Goal: Navigation & Orientation: Find specific page/section

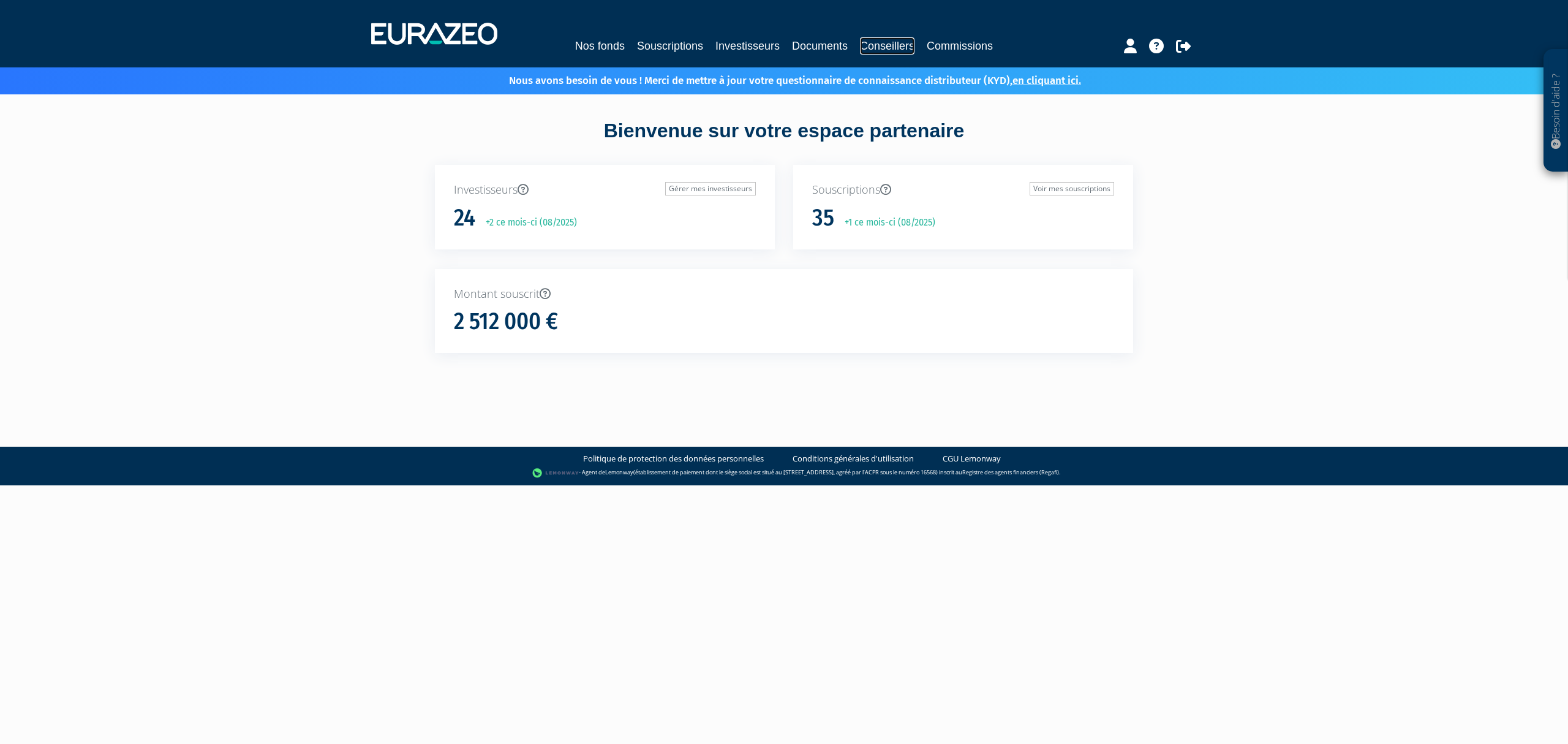
click at [892, 40] on link "Conseillers" at bounding box center [887, 46] width 55 height 17
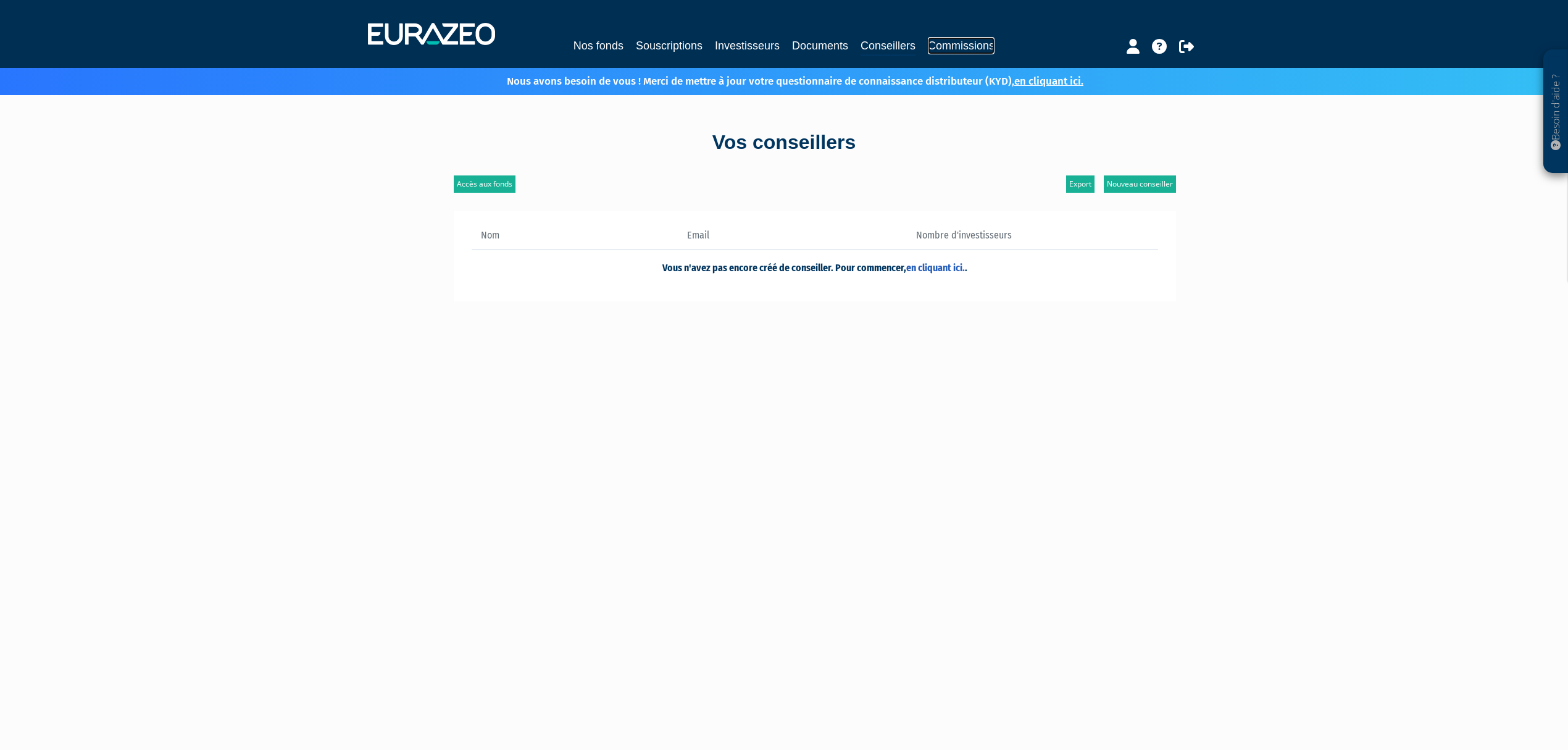
click at [984, 38] on link "Commissions" at bounding box center [962, 45] width 67 height 17
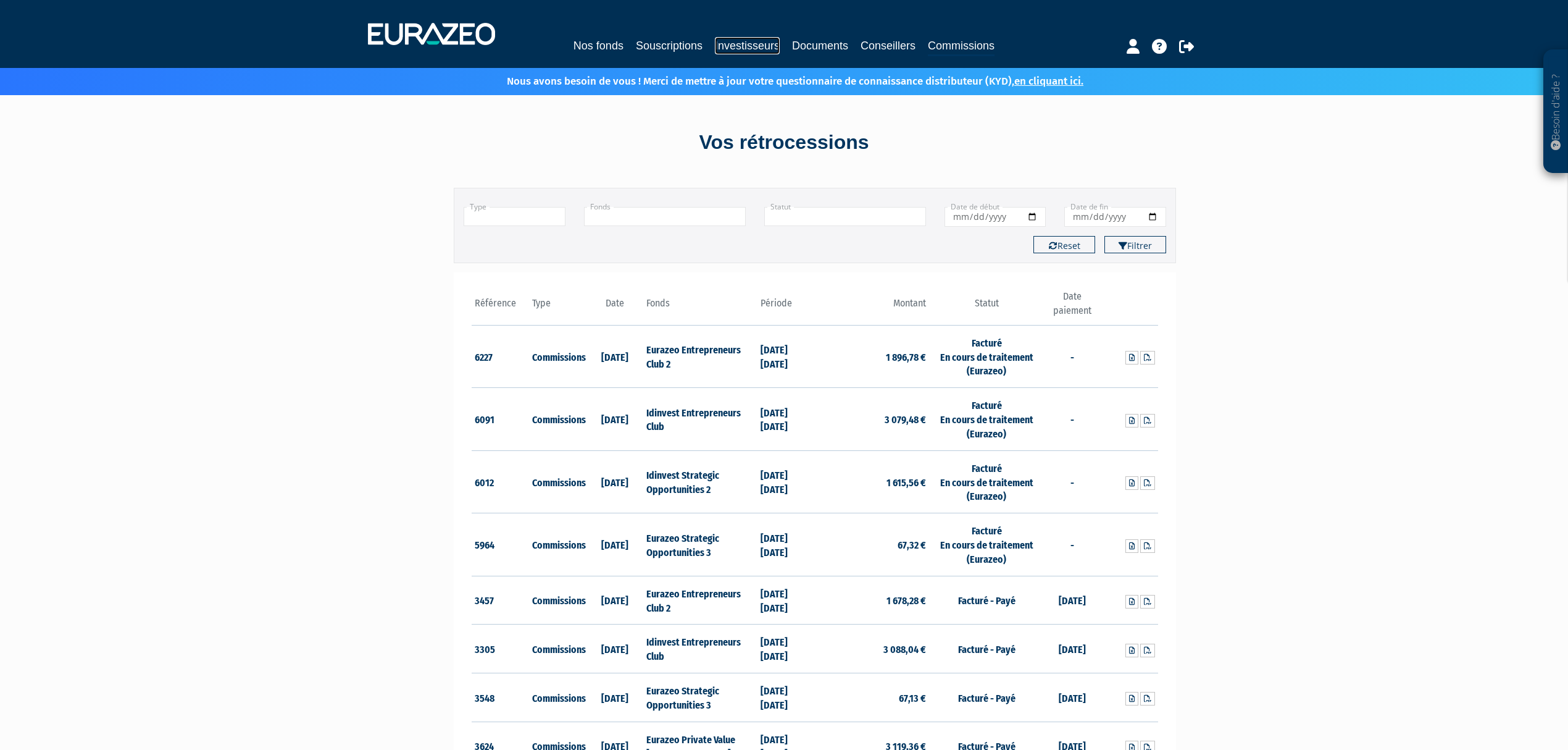
click at [717, 41] on link "Investisseurs" at bounding box center [747, 45] width 65 height 17
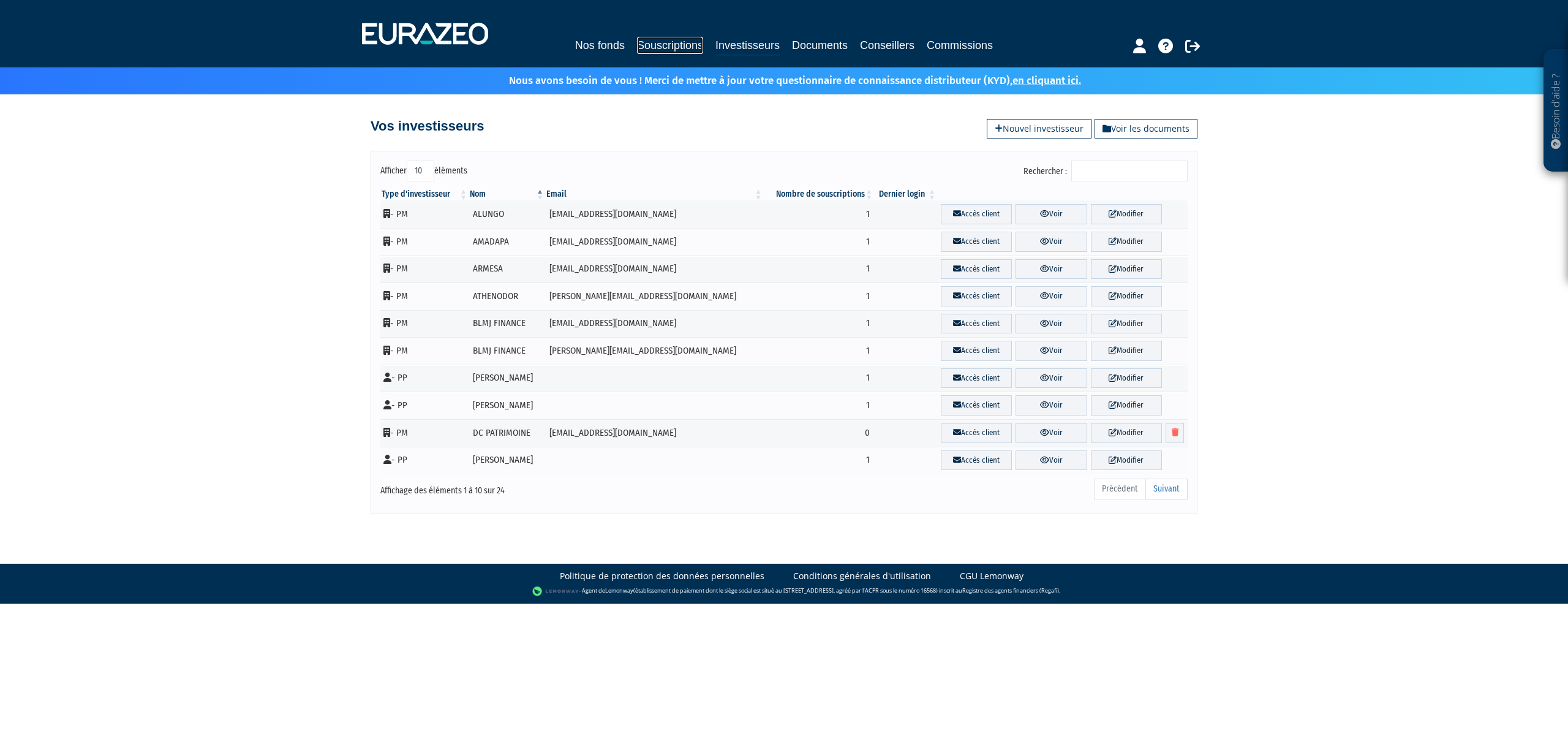
click at [636, 49] on link "Souscriptions" at bounding box center [670, 45] width 66 height 17
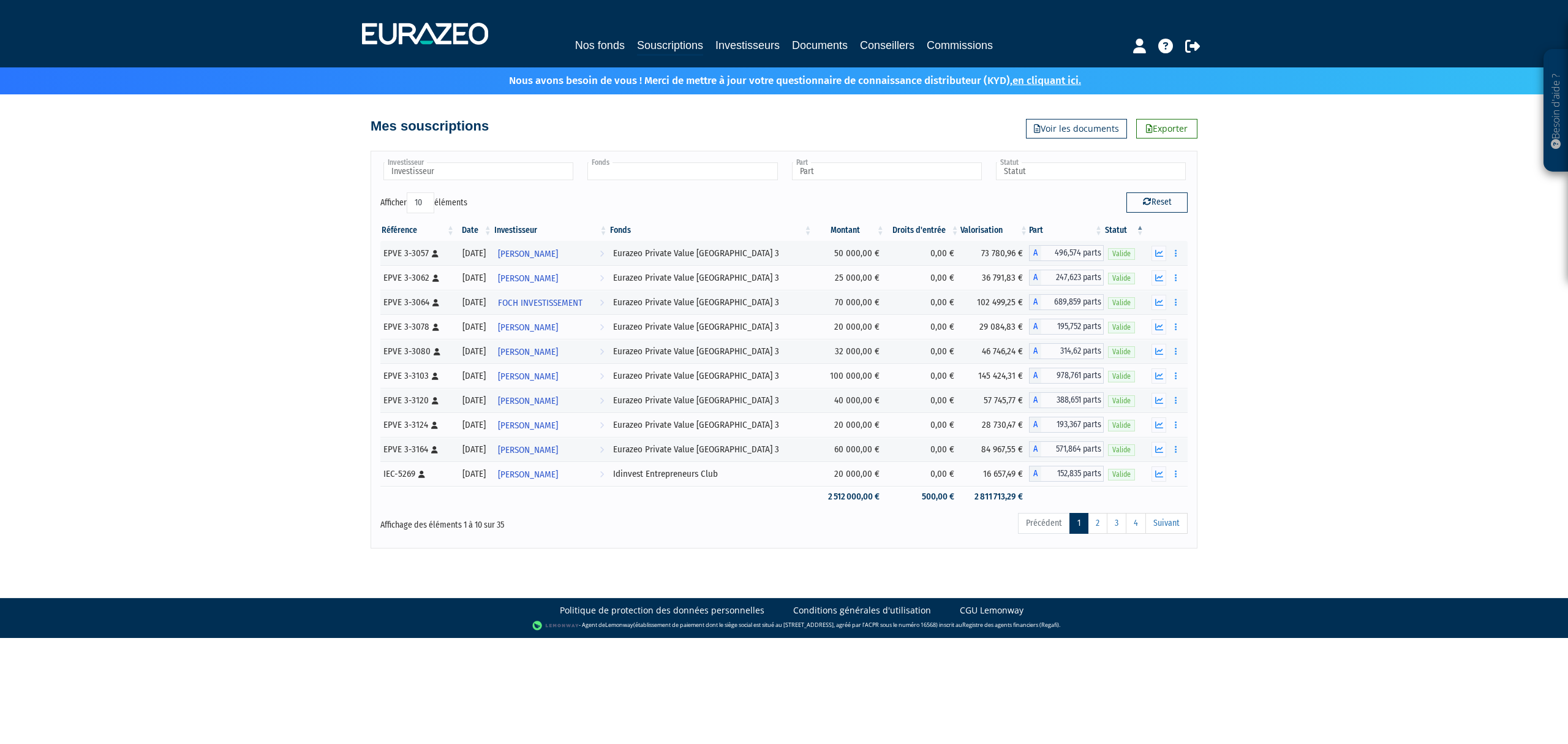
click at [683, 177] on input "text" at bounding box center [682, 172] width 190 height 18
click at [848, 173] on input "text" at bounding box center [887, 172] width 190 height 18
type input "Fonds"
click at [534, 173] on input "text" at bounding box center [478, 172] width 190 height 18
type input "Part"
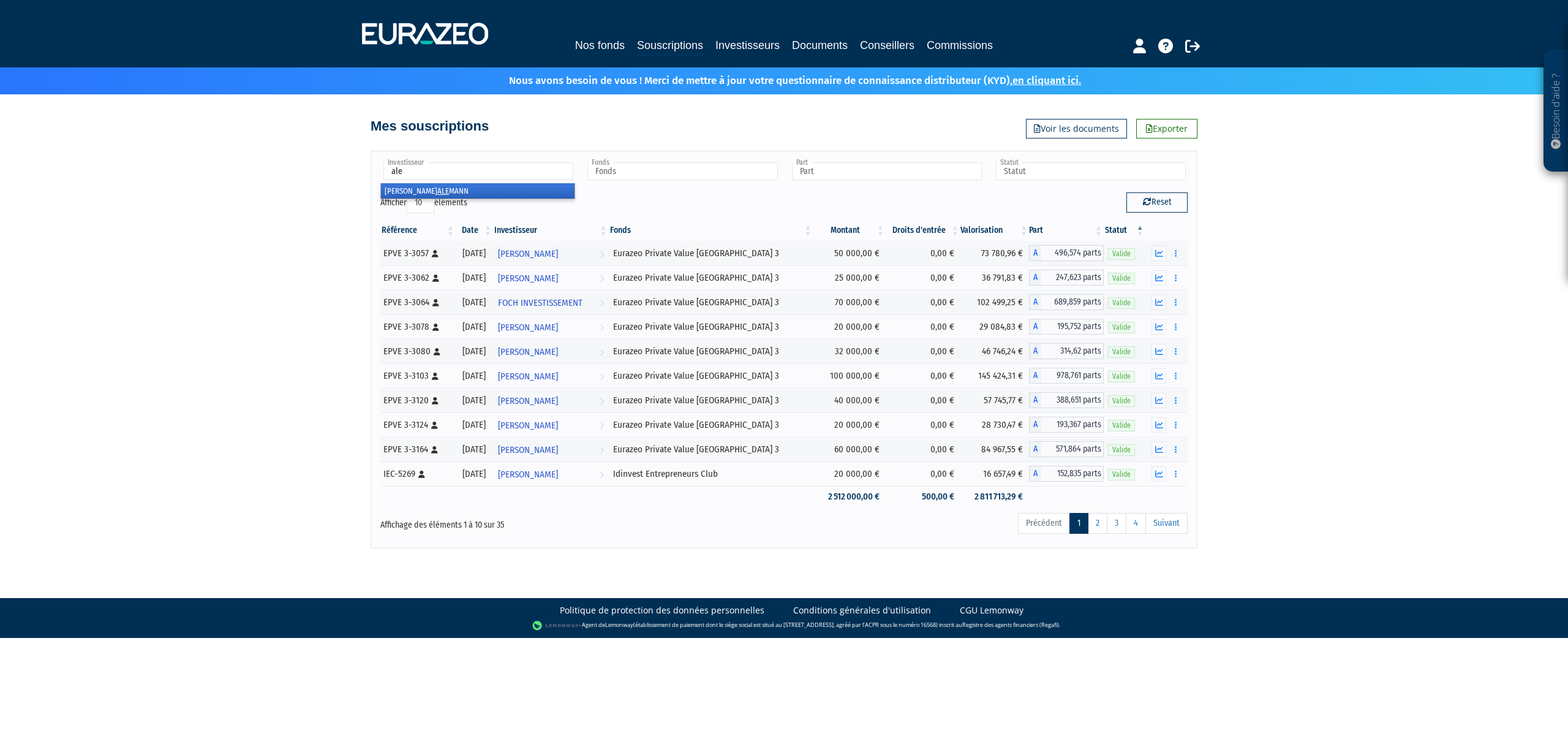
type input "alem"
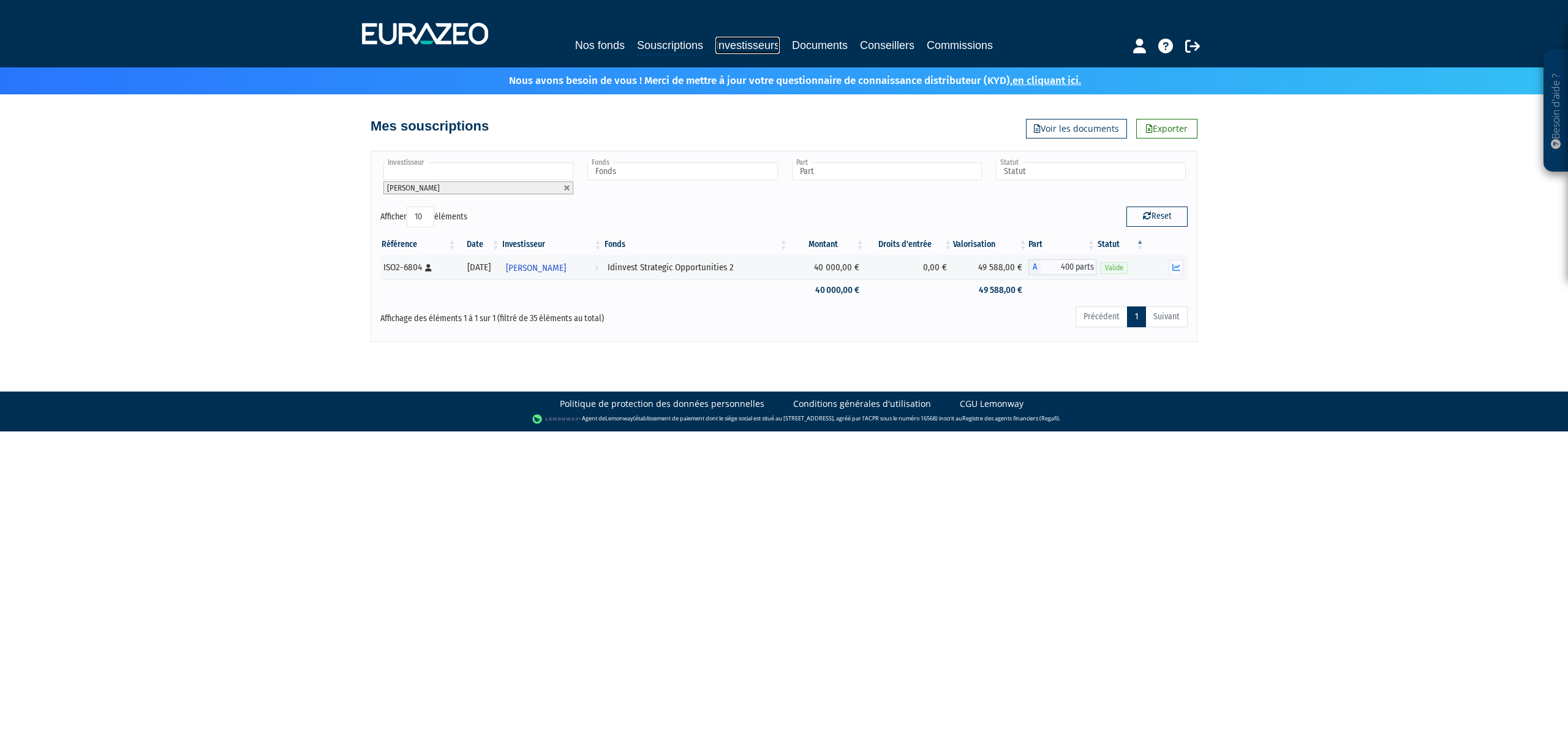
click at [738, 42] on link "Investisseurs" at bounding box center [747, 45] width 64 height 17
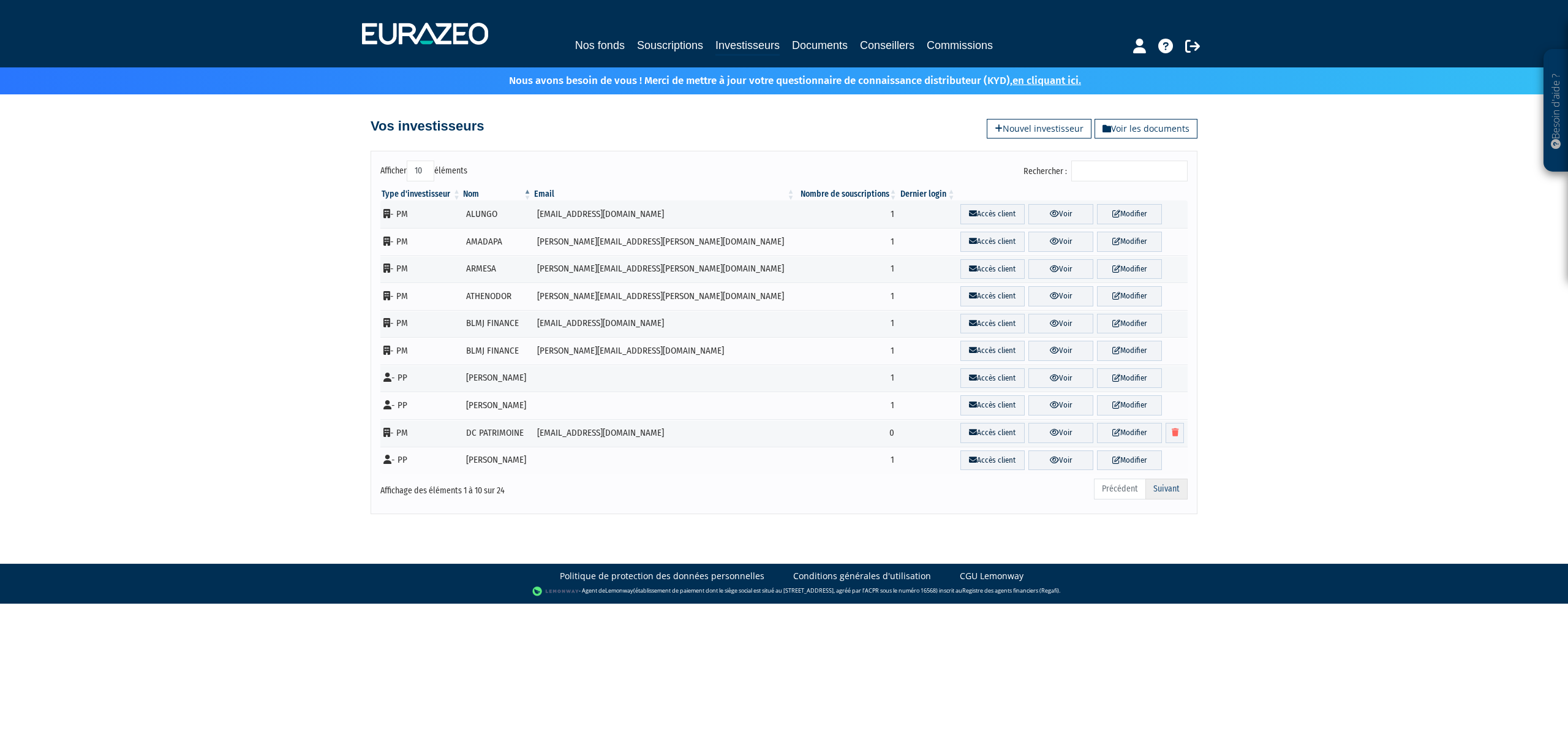
click at [1157, 493] on link "Suivant" at bounding box center [1166, 488] width 42 height 21
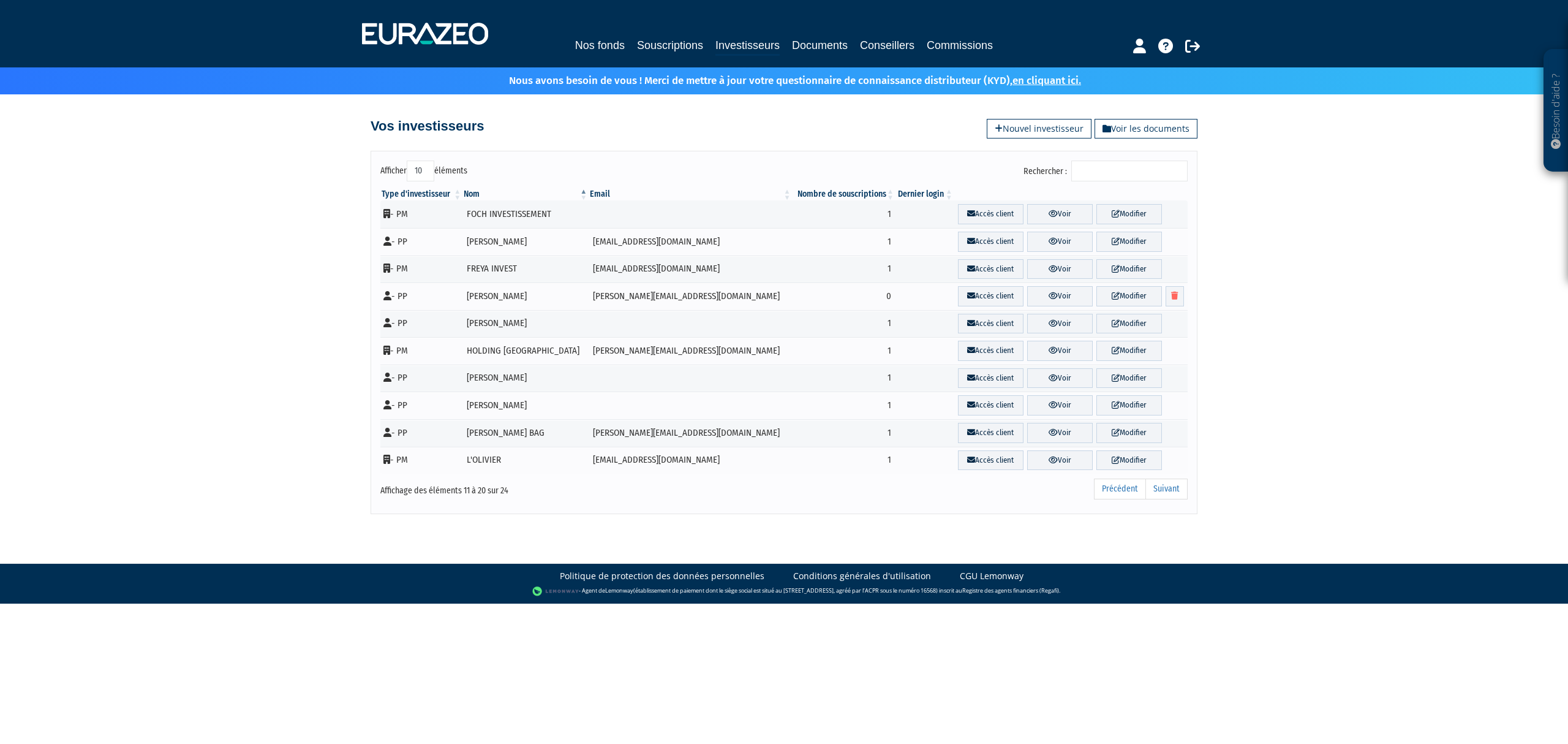
click at [1157, 493] on link "Suivant" at bounding box center [1166, 488] width 42 height 21
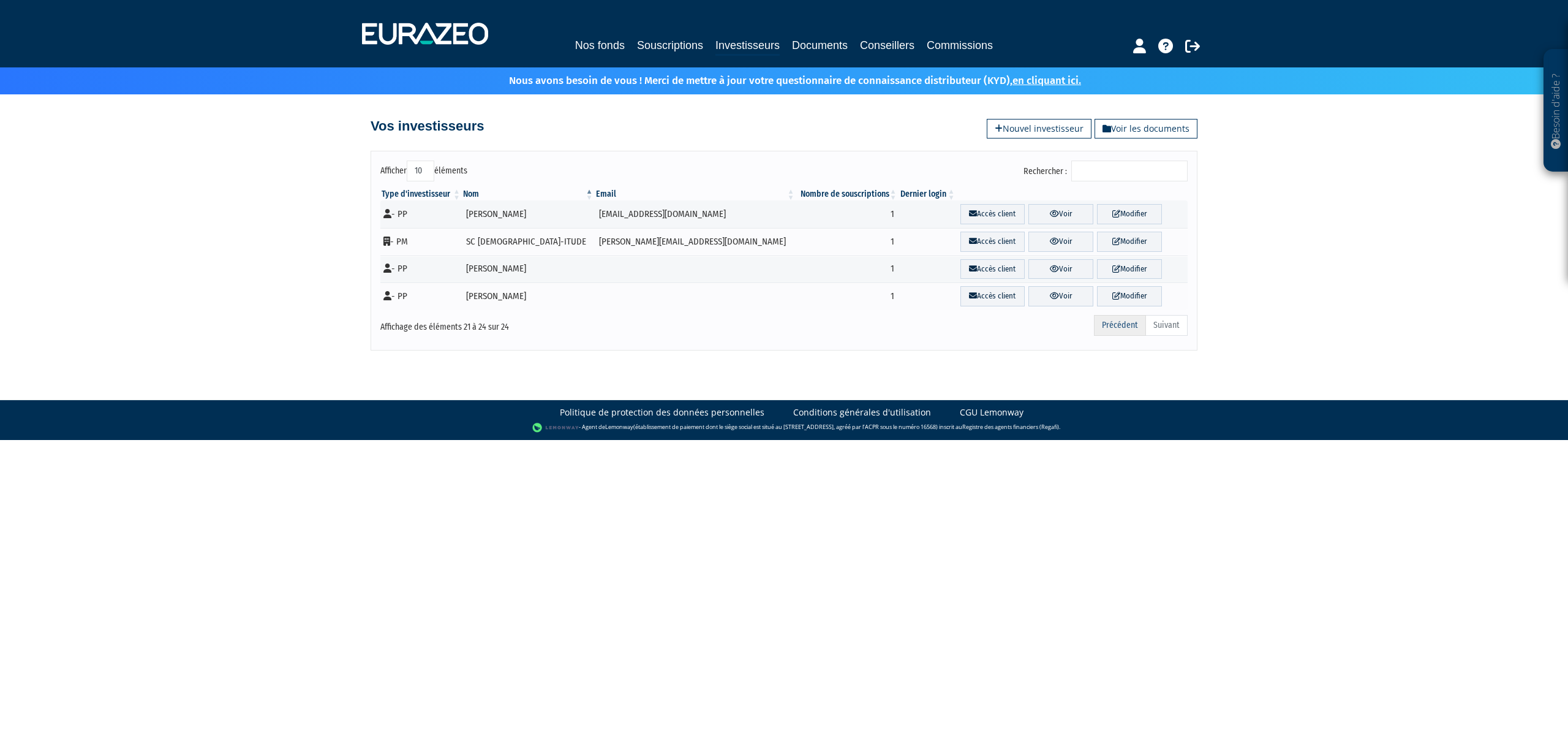
click at [1113, 326] on link "Précédent" at bounding box center [1119, 325] width 52 height 21
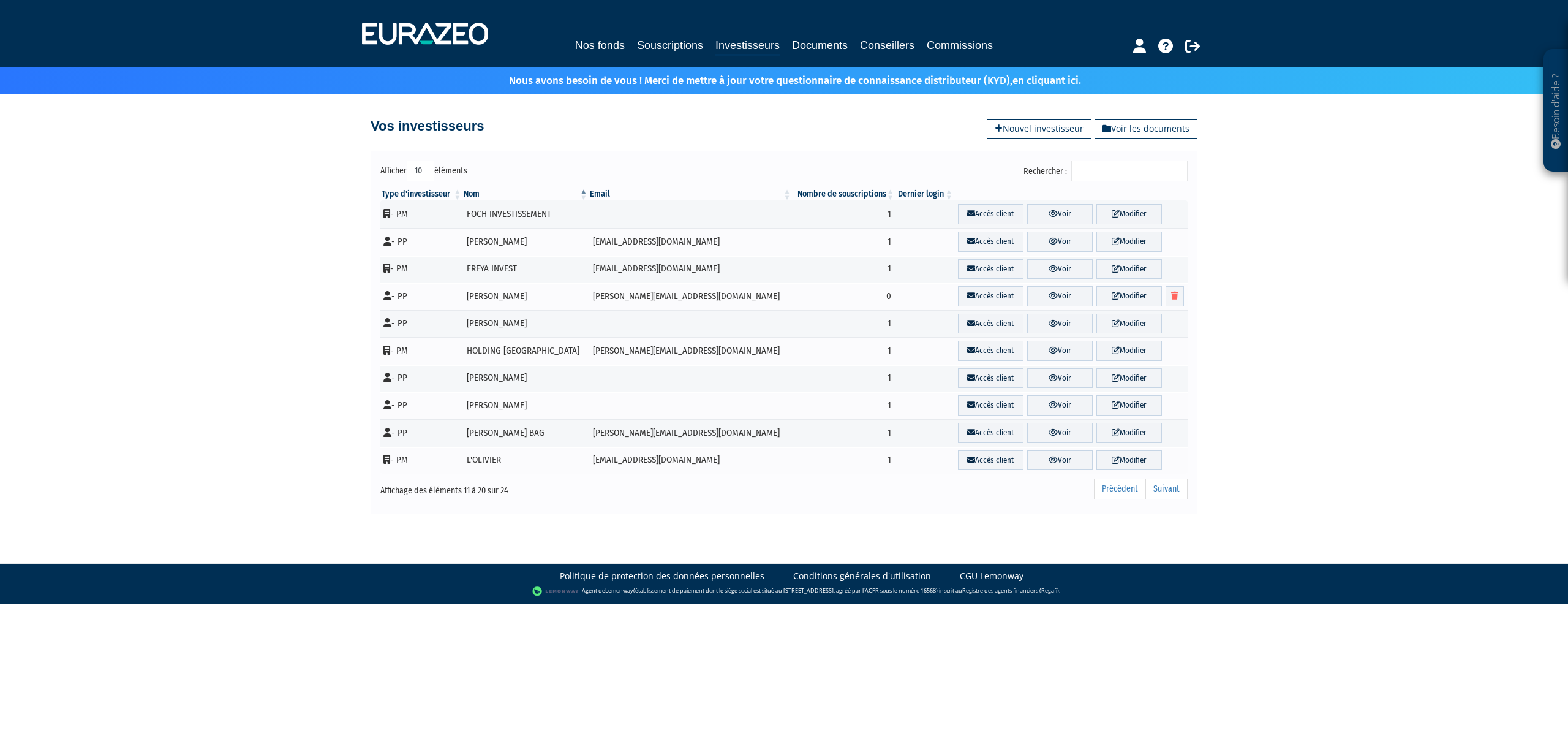
click at [1113, 326] on link "Modifier" at bounding box center [1128, 324] width 65 height 21
click at [1125, 499] on link "Précédent" at bounding box center [1119, 488] width 52 height 21
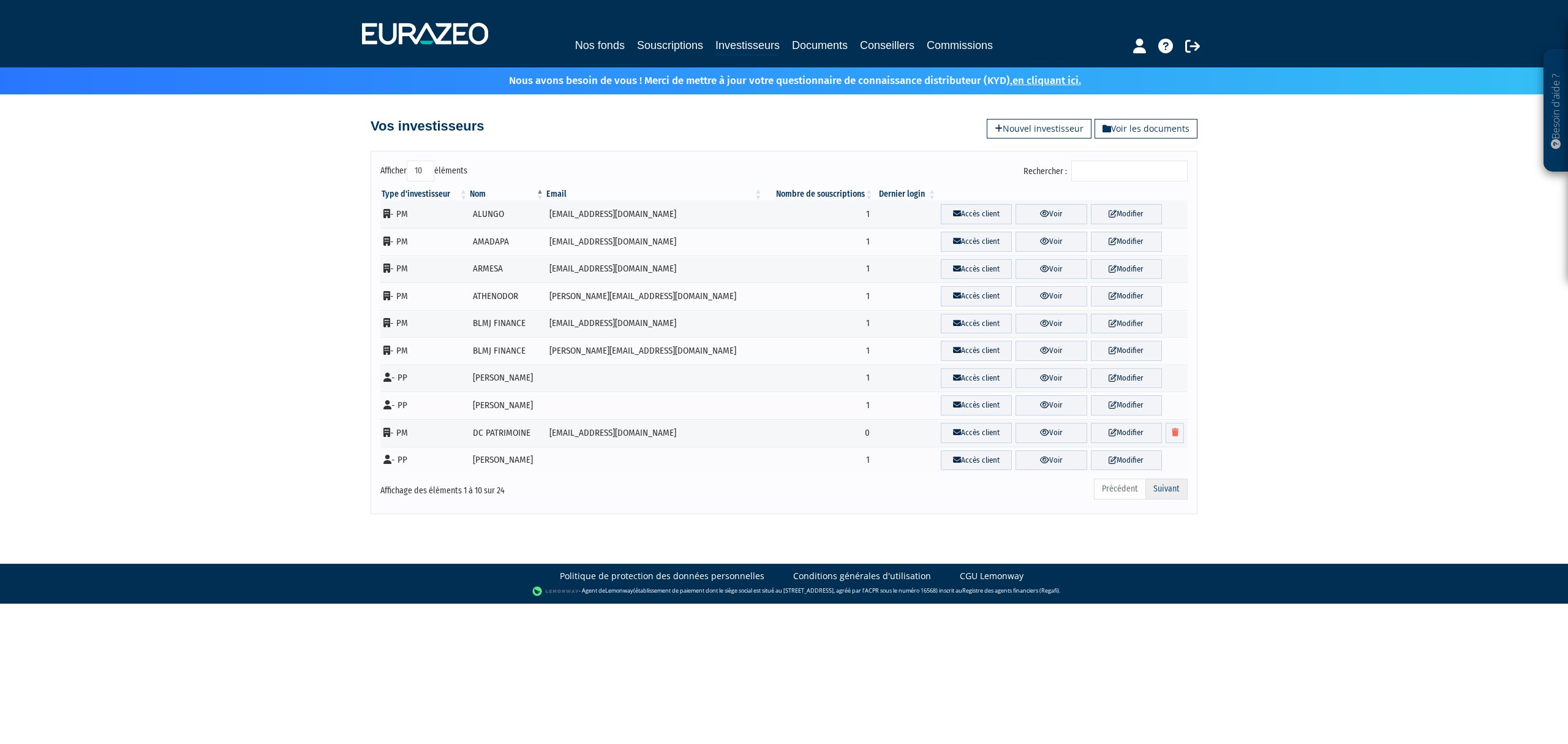
click at [1159, 499] on link "Suivant" at bounding box center [1166, 488] width 42 height 21
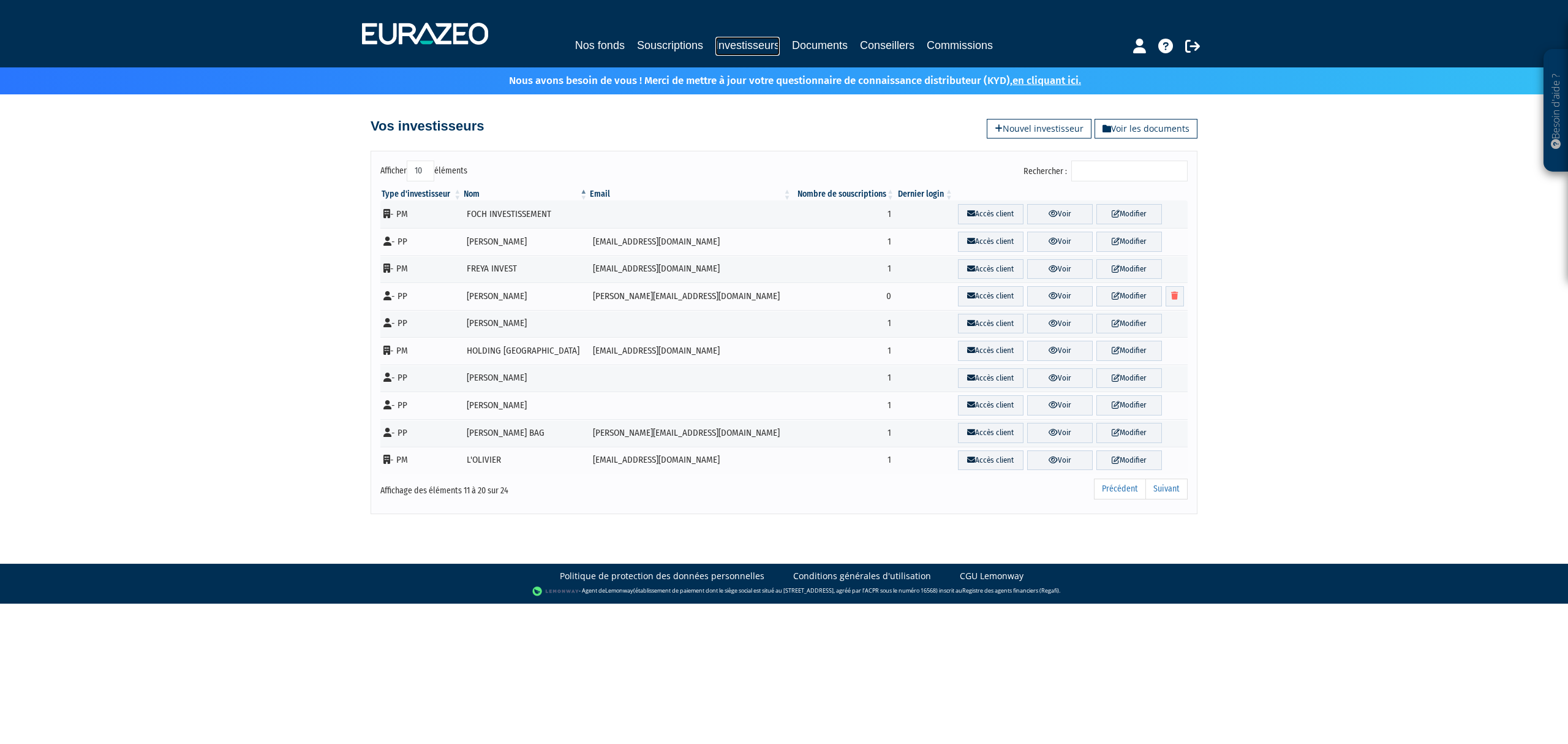
click at [750, 40] on link "Investisseurs" at bounding box center [747, 46] width 64 height 19
drag, startPoint x: 850, startPoint y: 295, endPoint x: 837, endPoint y: 295, distance: 13.0
click at [837, 295] on td "0" at bounding box center [844, 296] width 104 height 28
click at [836, 297] on td "0" at bounding box center [844, 296] width 104 height 28
click at [1167, 493] on link "Suivant" at bounding box center [1166, 488] width 42 height 21
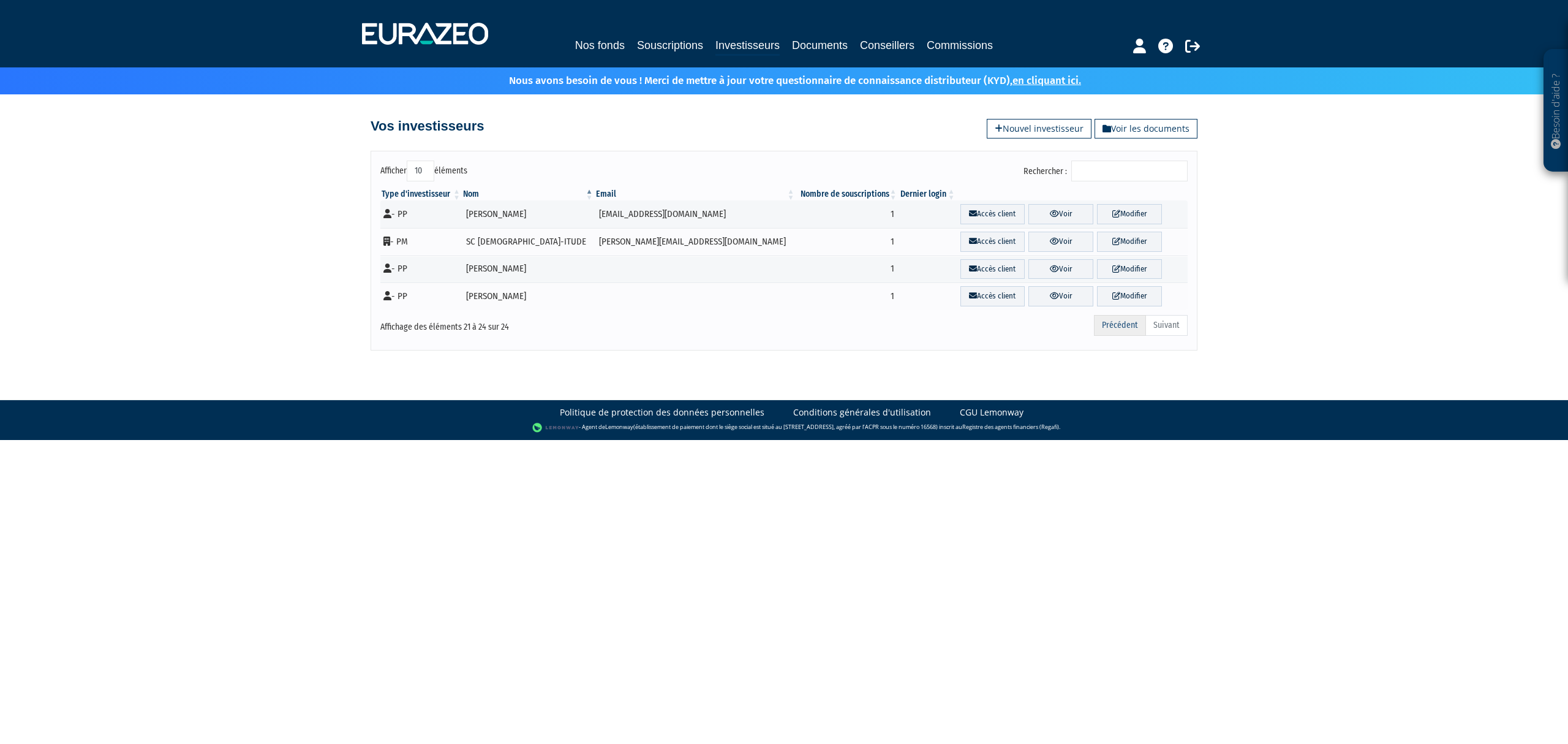
click at [1125, 334] on link "Précédent" at bounding box center [1119, 325] width 52 height 21
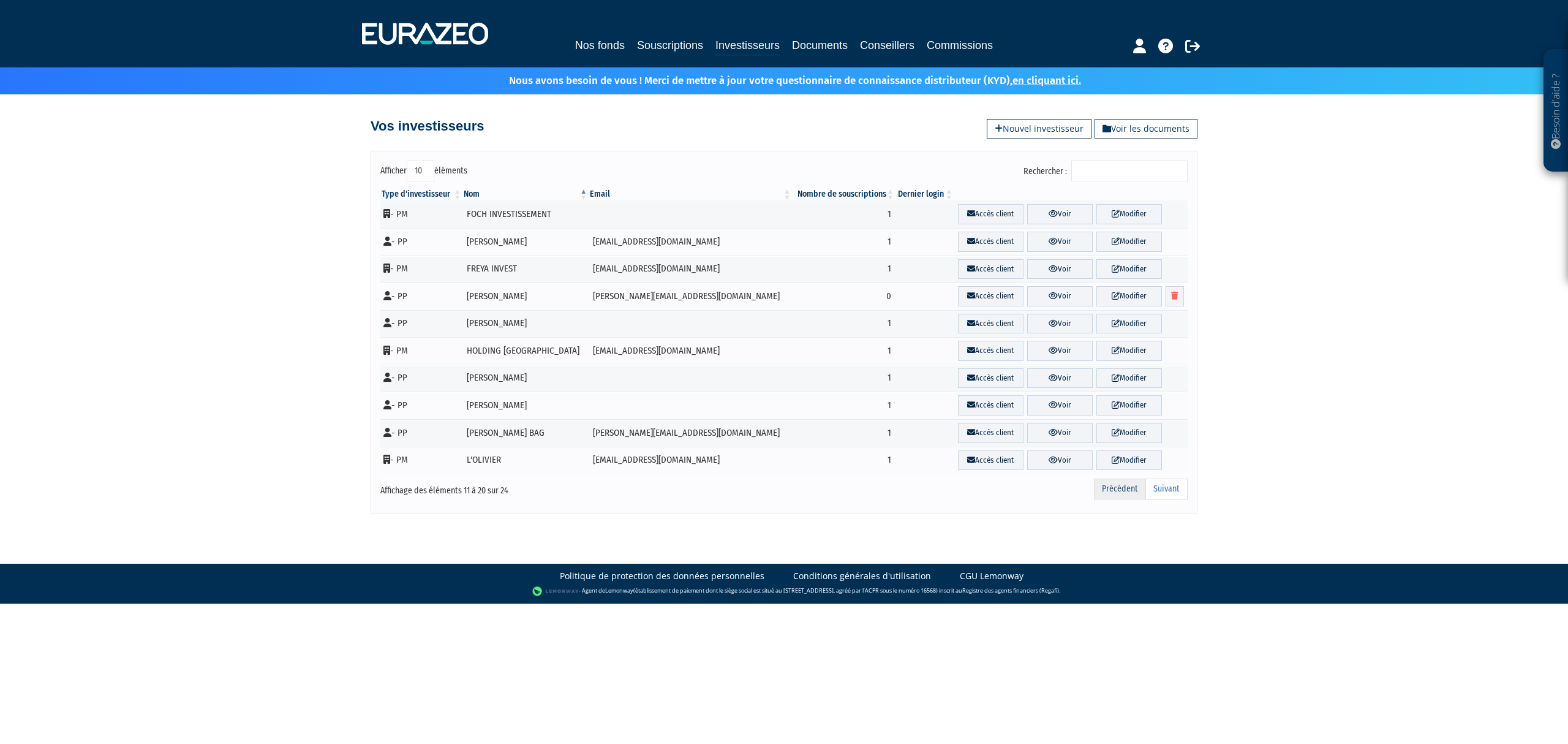
click at [1117, 493] on link "Précédent" at bounding box center [1119, 488] width 52 height 21
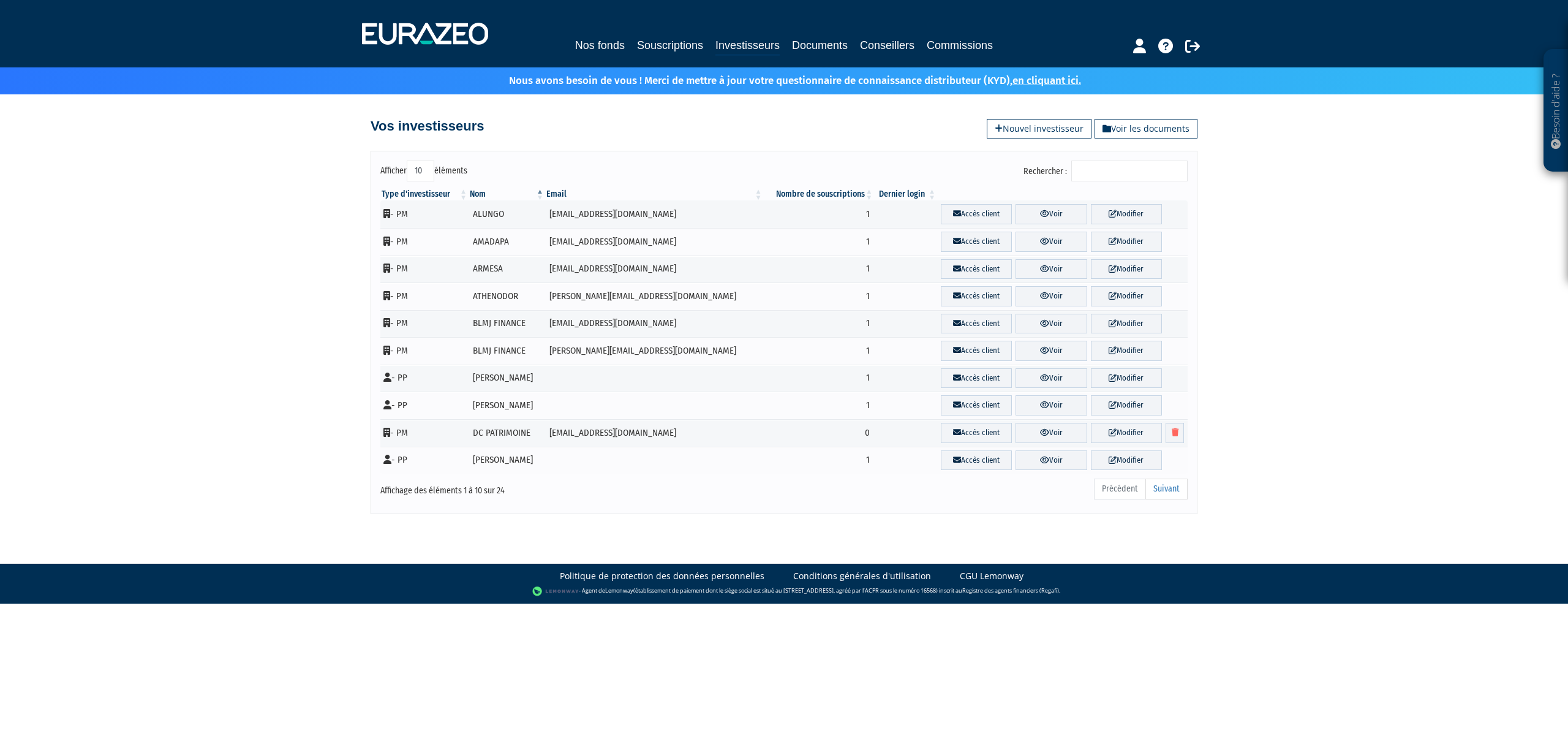
click at [1113, 495] on ul "Précédent Suivant" at bounding box center [1140, 488] width 94 height 21
click at [1167, 495] on link "Suivant" at bounding box center [1166, 488] width 42 height 21
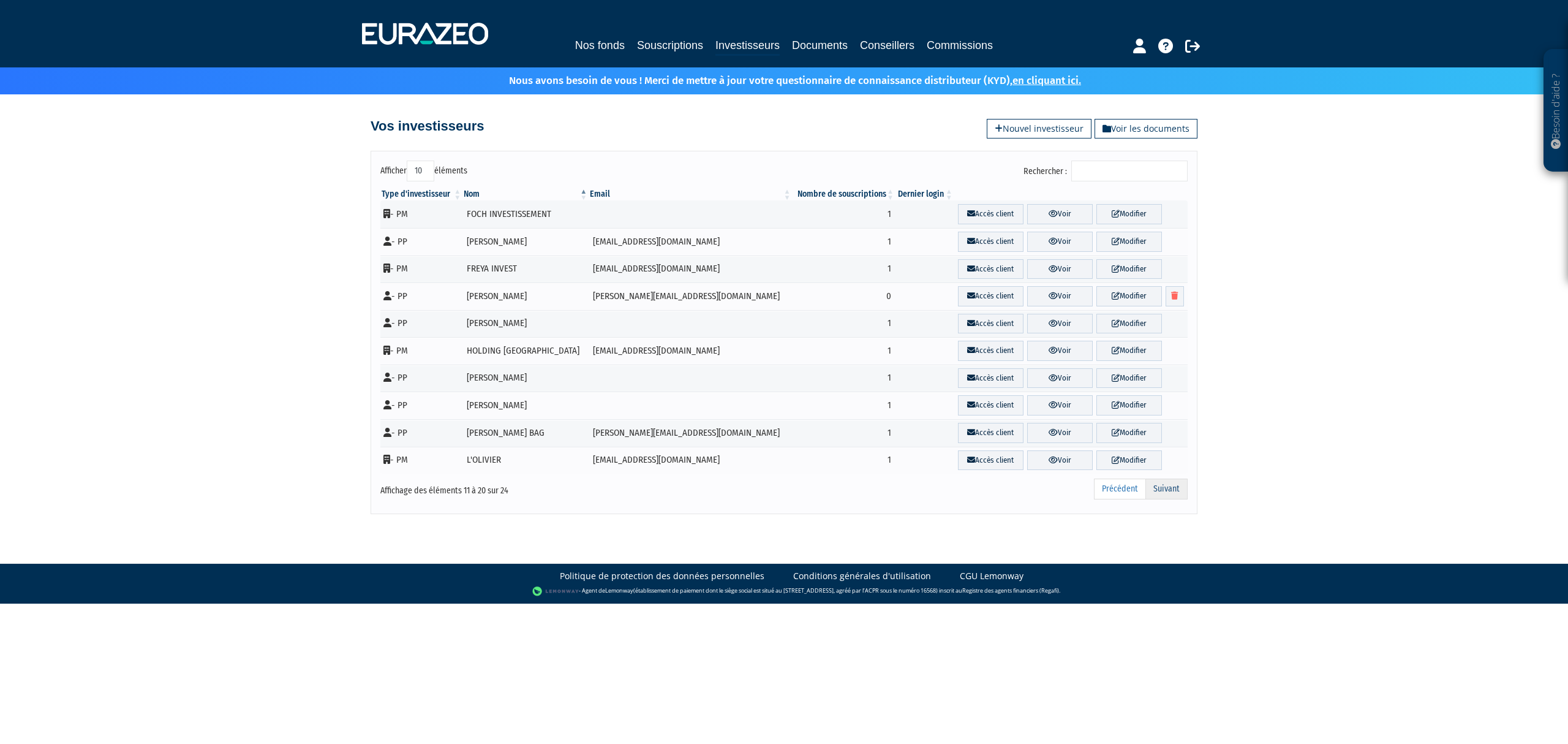
click at [1174, 495] on link "Suivant" at bounding box center [1166, 488] width 42 height 21
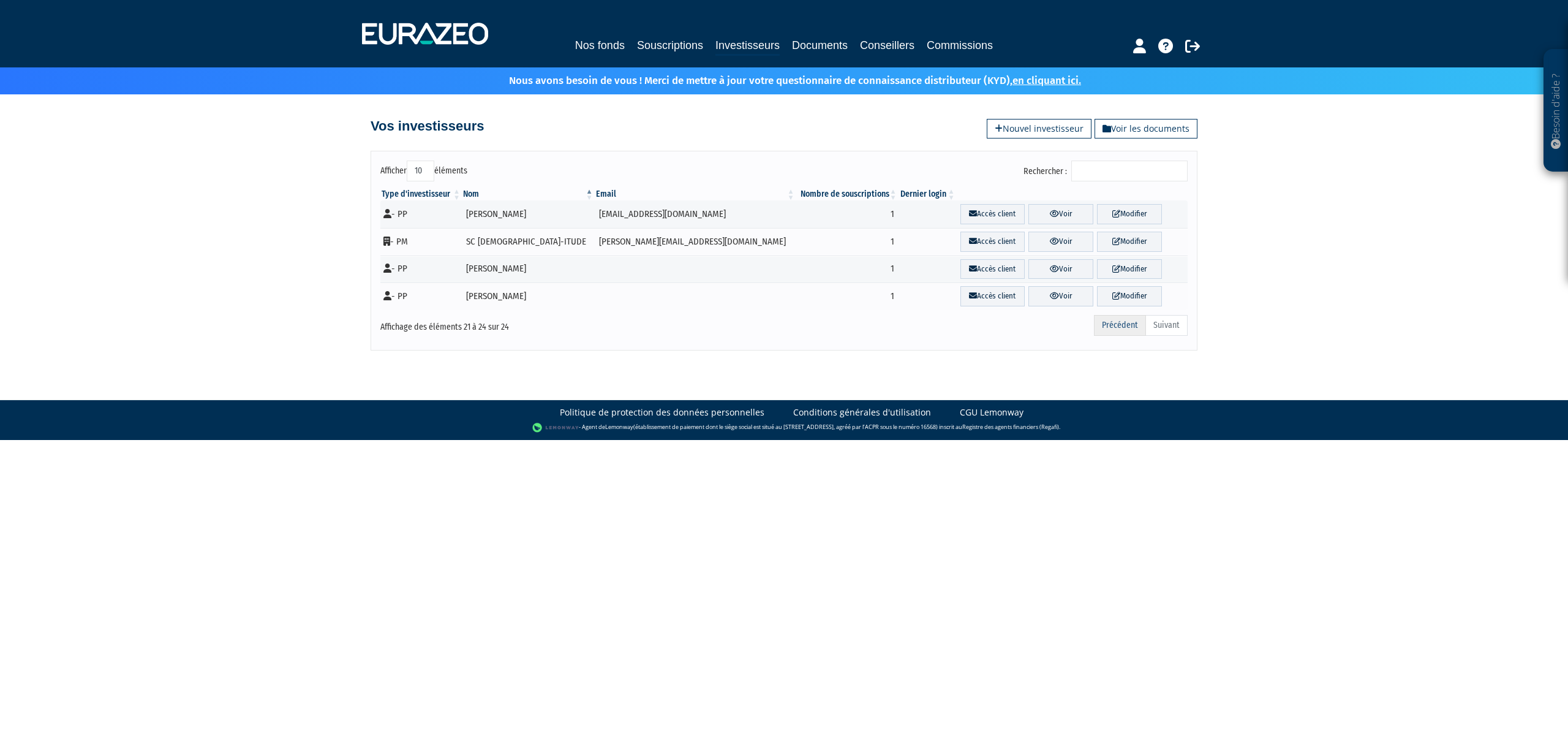
click at [1117, 332] on link "Précédent" at bounding box center [1119, 325] width 52 height 21
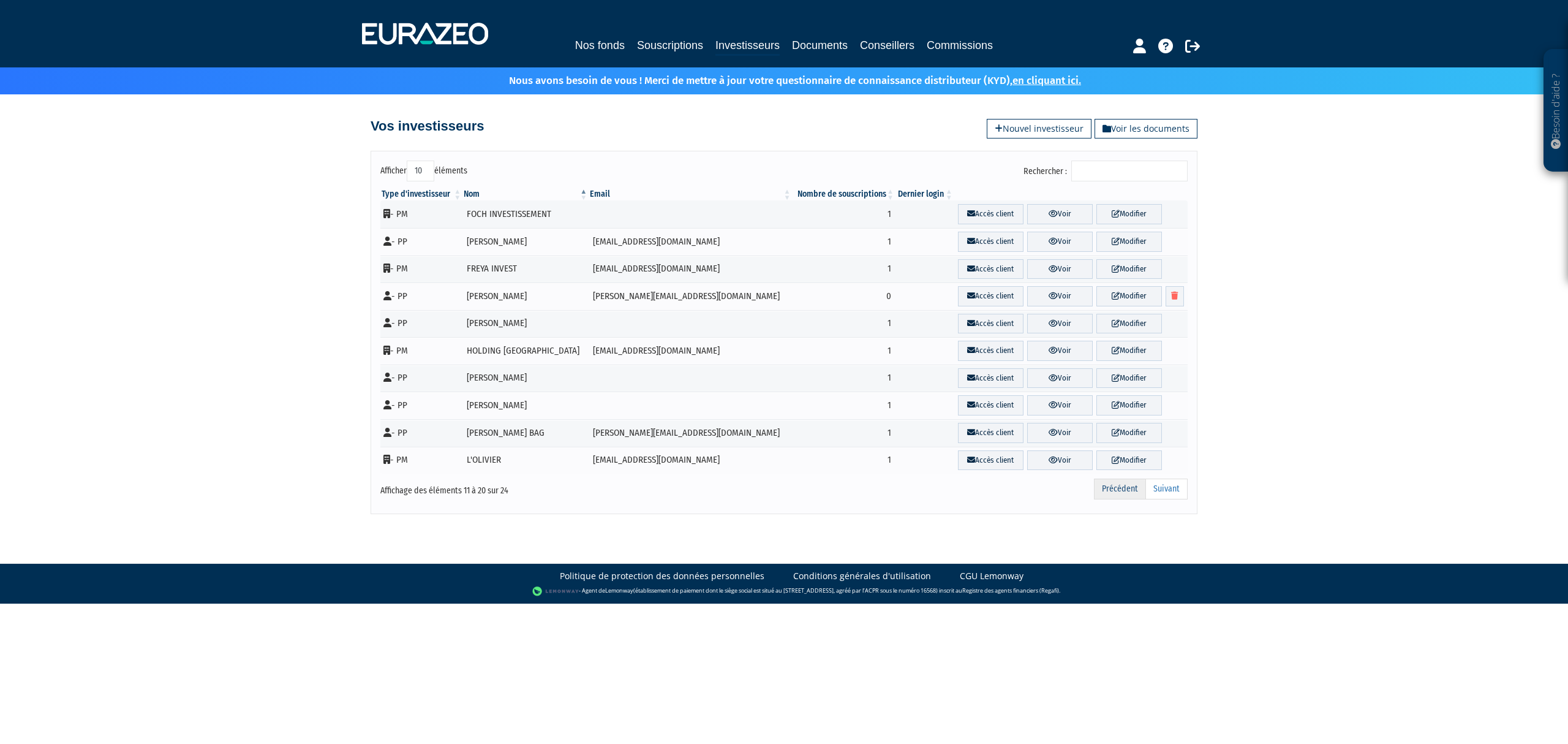
click at [1121, 495] on link "Précédent" at bounding box center [1119, 488] width 52 height 21
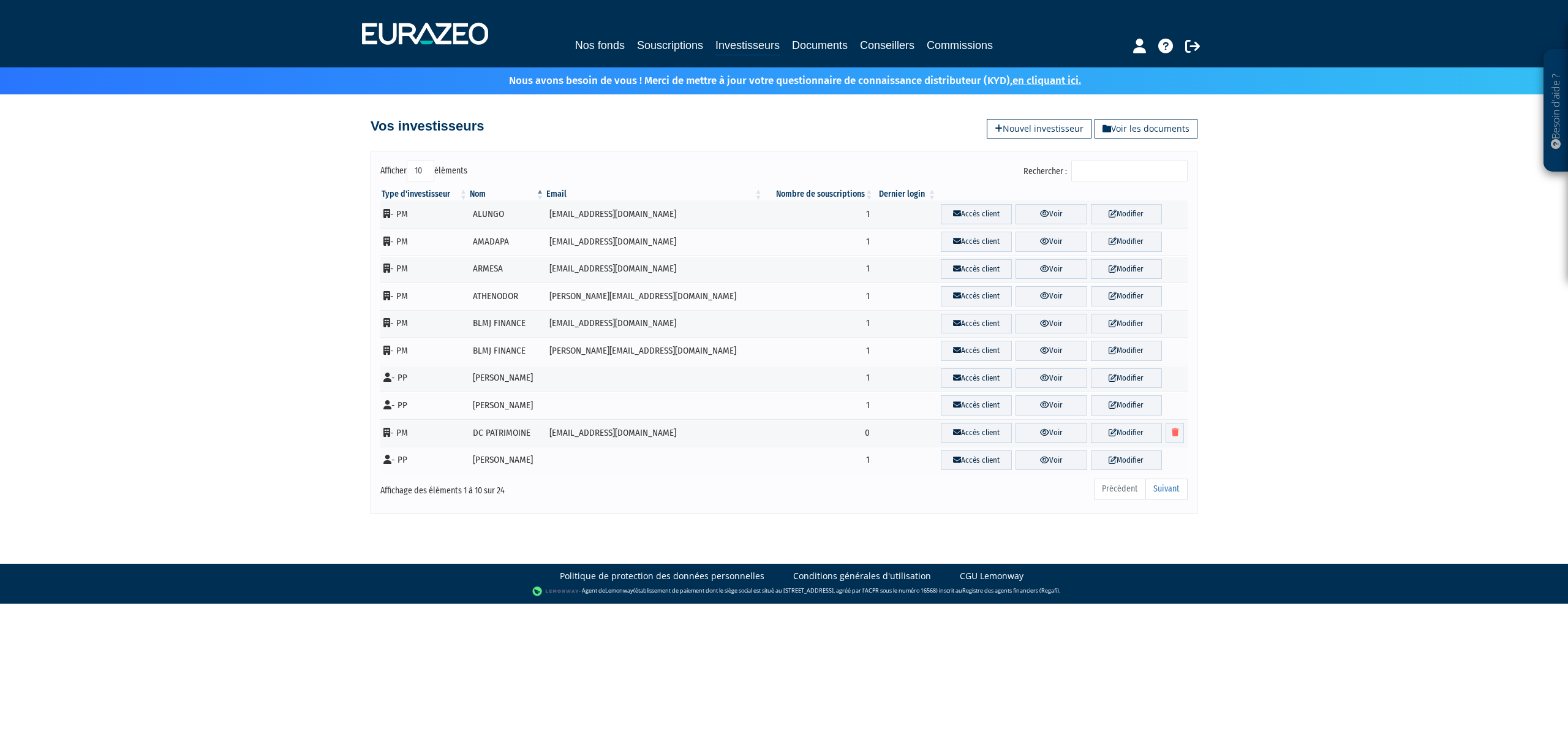
click at [417, 170] on select "10 25 50 100" at bounding box center [420, 170] width 28 height 21
select select "100"
click at [407, 161] on select "10 25 50 100" at bounding box center [420, 170] width 28 height 21
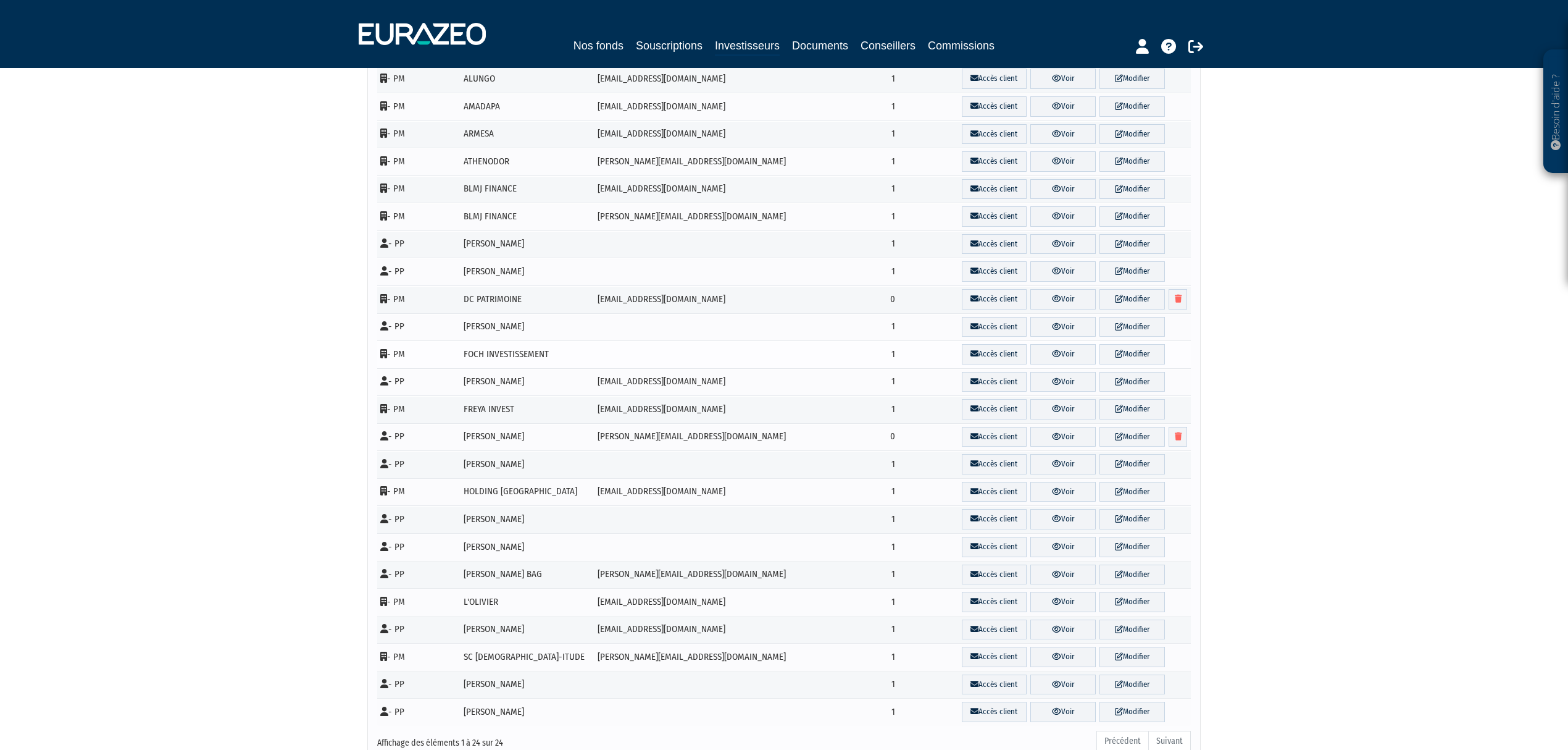
scroll to position [164, 0]
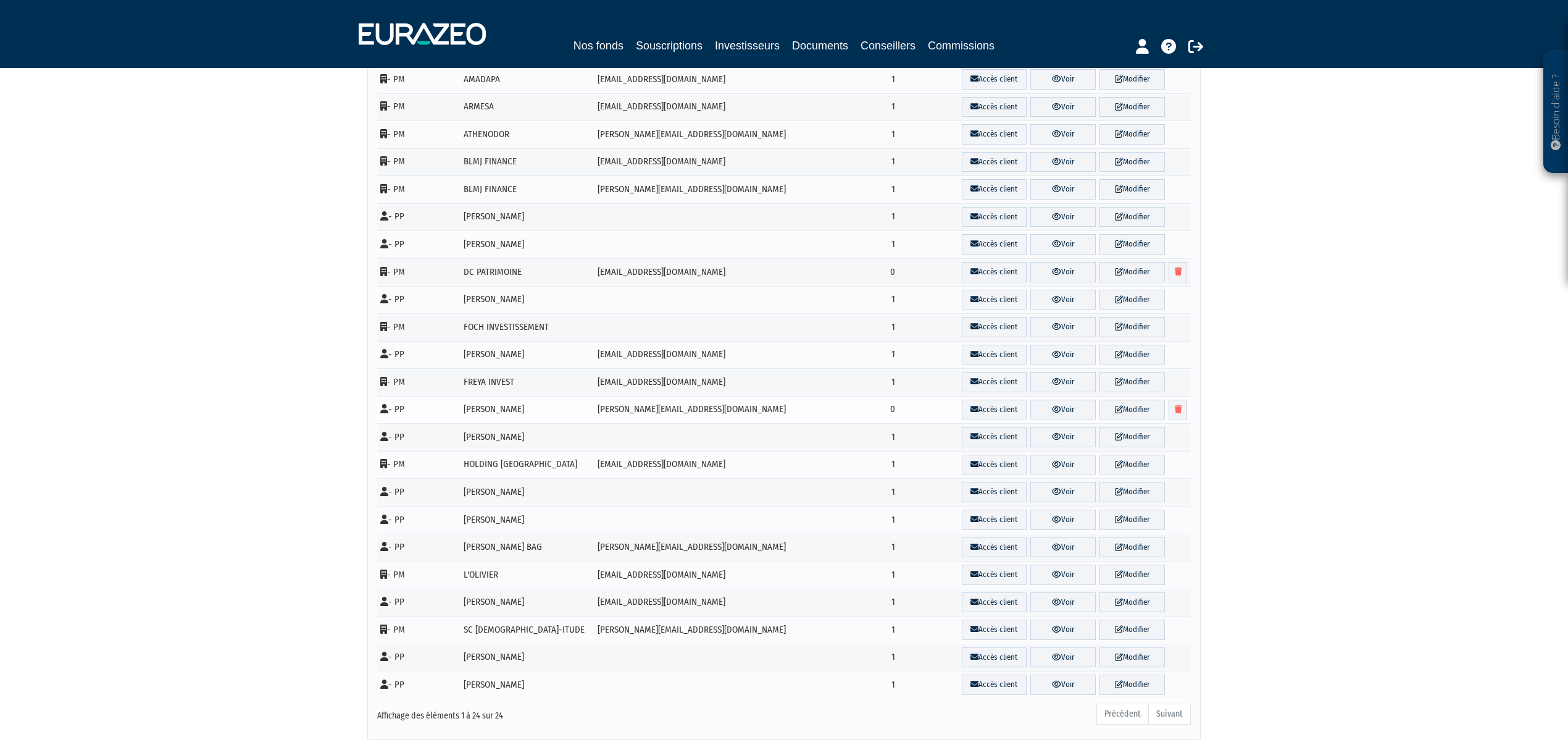
drag, startPoint x: 468, startPoint y: 417, endPoint x: 552, endPoint y: 413, distance: 84.1
click at [552, 413] on tr "- PP Guillaume ALEMANN guillaume.alemann@gmail.com 0 Accès client Voir Modifier" at bounding box center [784, 409] width 814 height 28
click at [636, 42] on link "Souscriptions" at bounding box center [670, 45] width 67 height 17
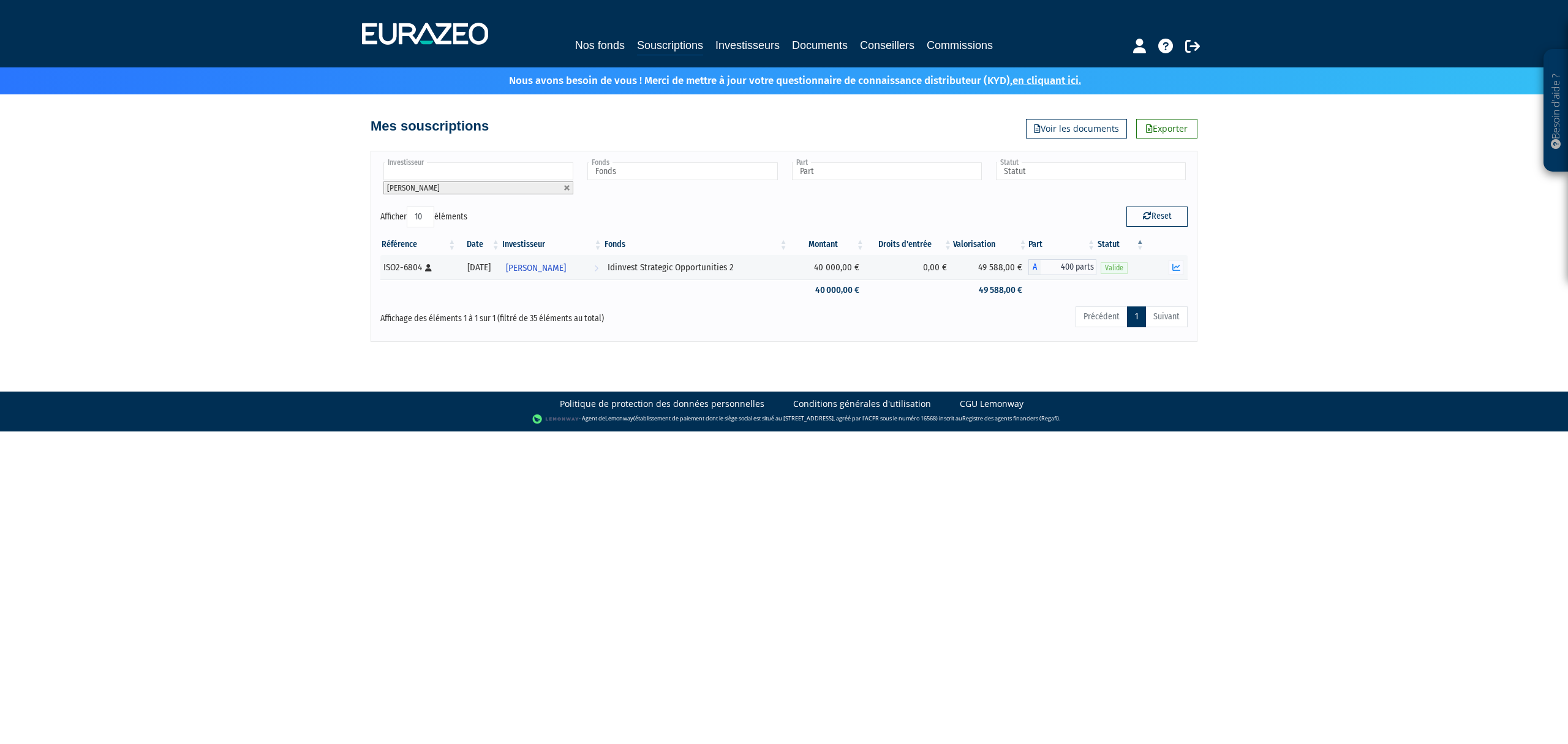
click at [178, 190] on div "Besoin d'aide ? × J'ai besoin d'aide Si vous avez une question à propos du fonc…" at bounding box center [784, 171] width 1568 height 342
drag, startPoint x: 400, startPoint y: 25, endPoint x: 409, endPoint y: 38, distance: 15.8
click at [400, 25] on img at bounding box center [425, 33] width 126 height 22
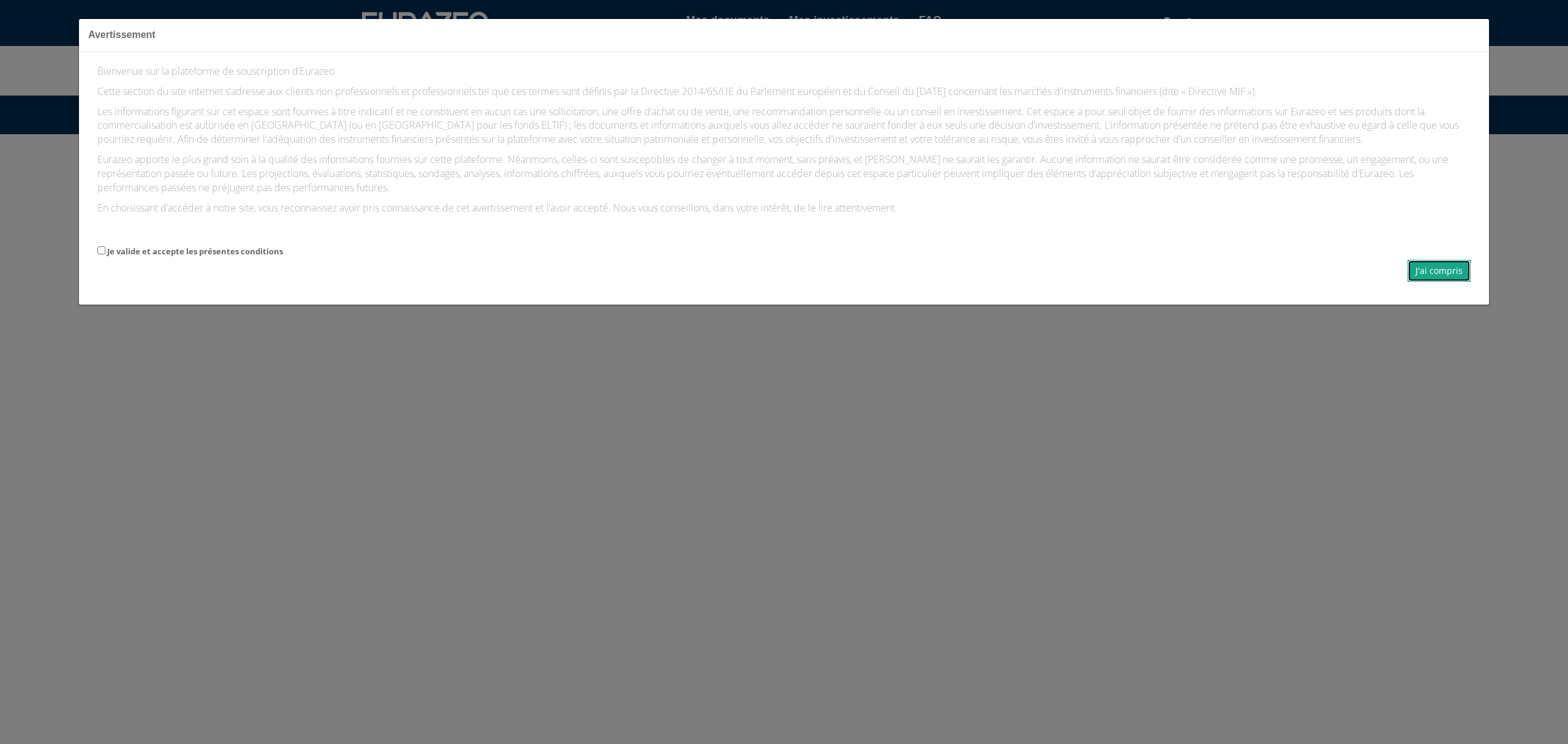
click at [1452, 272] on button "J'ai compris" at bounding box center [1438, 270] width 63 height 22
click at [109, 251] on label "Je valide et accepte les présentes conditions" at bounding box center [195, 251] width 176 height 12
click at [105, 251] on input "Je valide et accepte les présentes conditions" at bounding box center [101, 249] width 8 height 8
checkbox input "true"
click at [1473, 270] on div "Bienvenue sur la plateforme de souscription d’Eurazeo. Cette section du site in…" at bounding box center [783, 178] width 1410 height 252
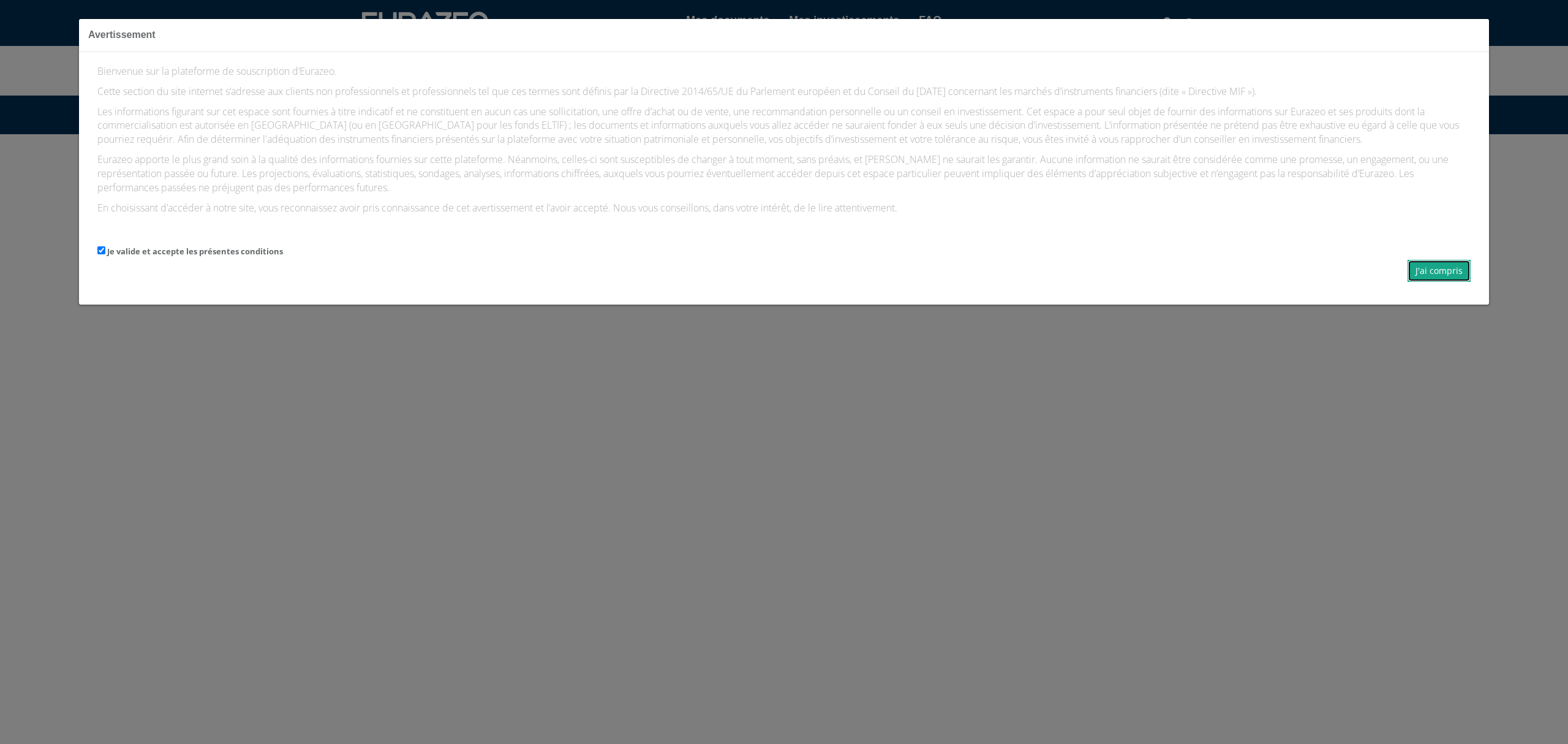
click at [1449, 275] on button "J'ai compris" at bounding box center [1438, 270] width 63 height 22
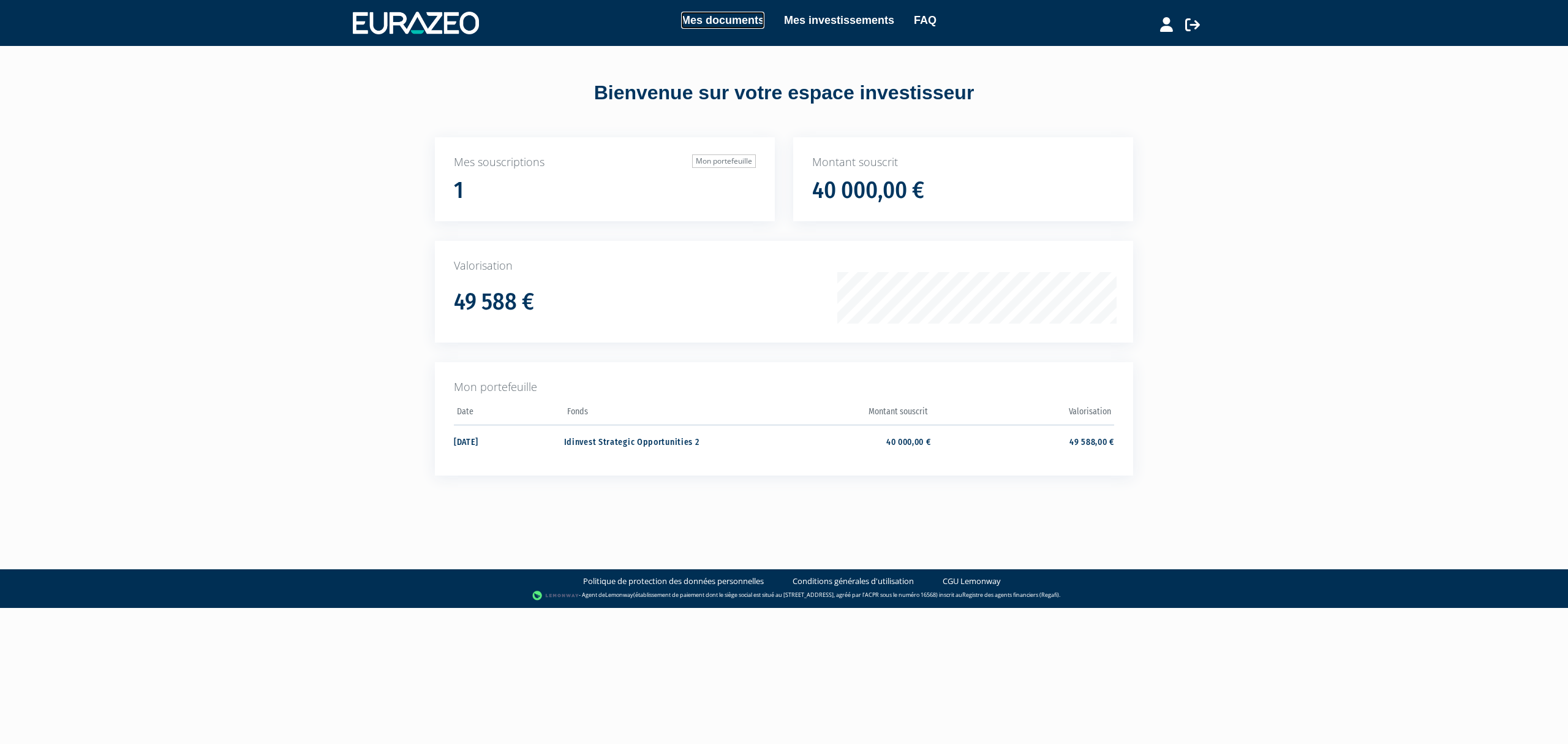
click at [730, 21] on link "Mes documents" at bounding box center [722, 20] width 83 height 17
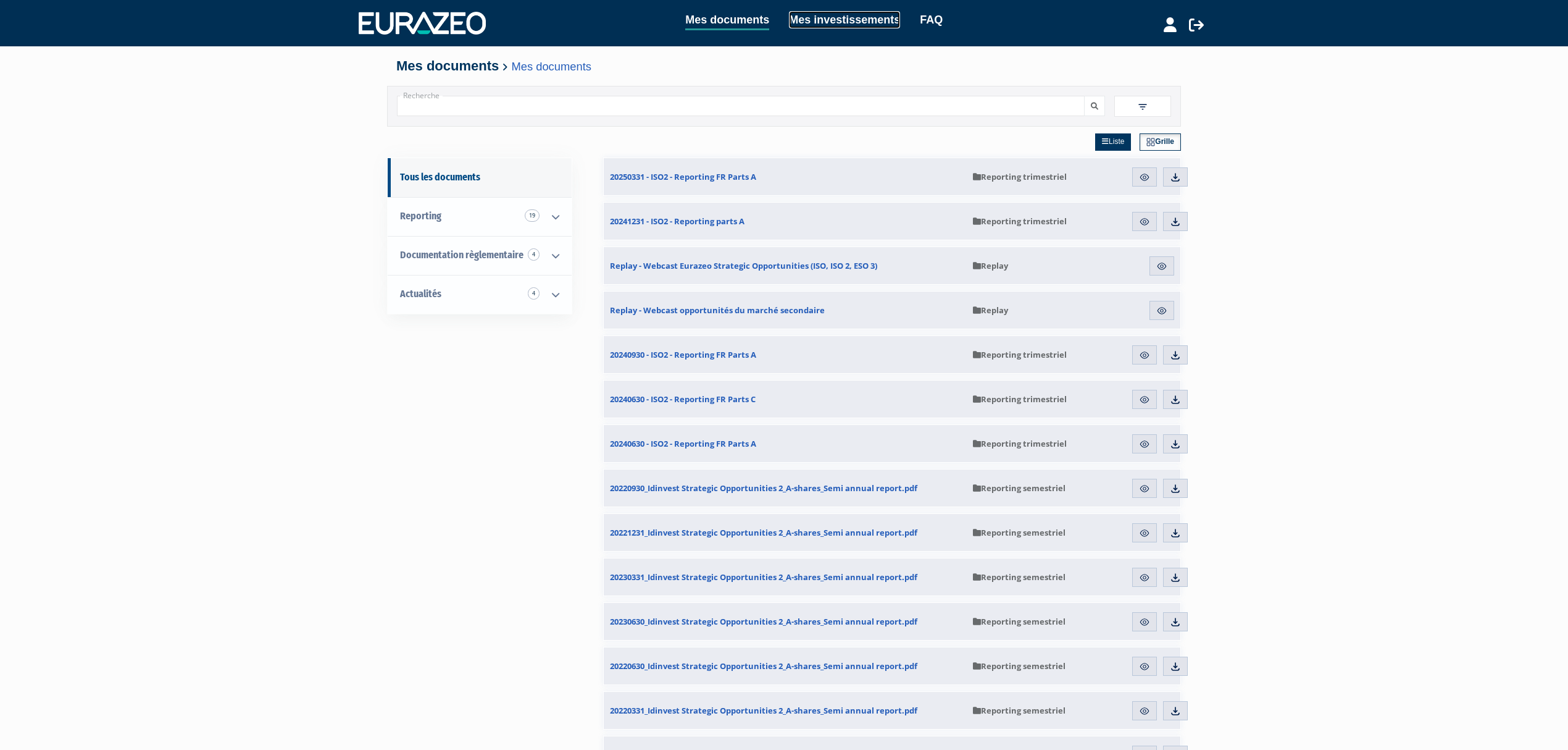
click at [831, 25] on link "Mes investissements" at bounding box center [843, 19] width 111 height 17
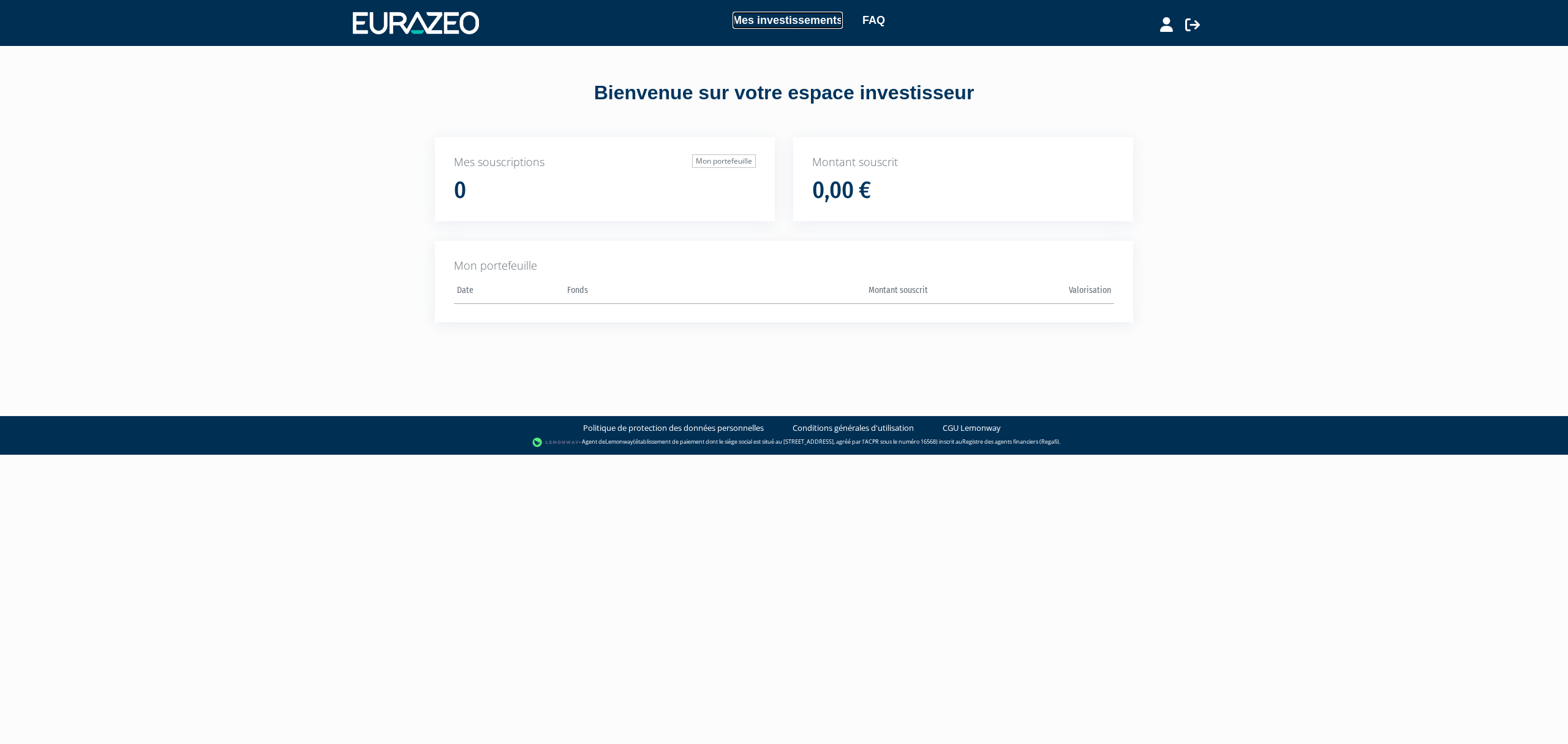
click at [764, 24] on link "Mes investissements" at bounding box center [787, 20] width 110 height 17
